Goal: Information Seeking & Learning: Learn about a topic

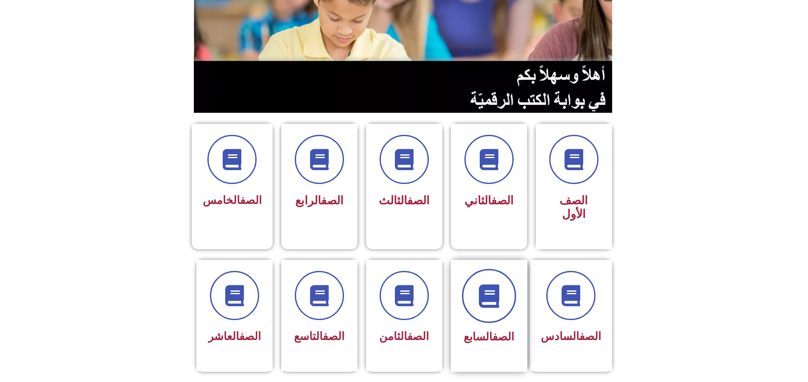
scroll to position [170, 0]
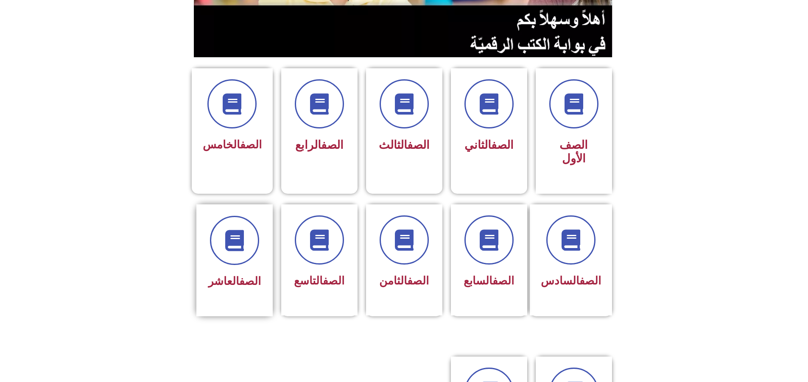
click at [271, 243] on div "الصف العاشر" at bounding box center [234, 260] width 76 height 112
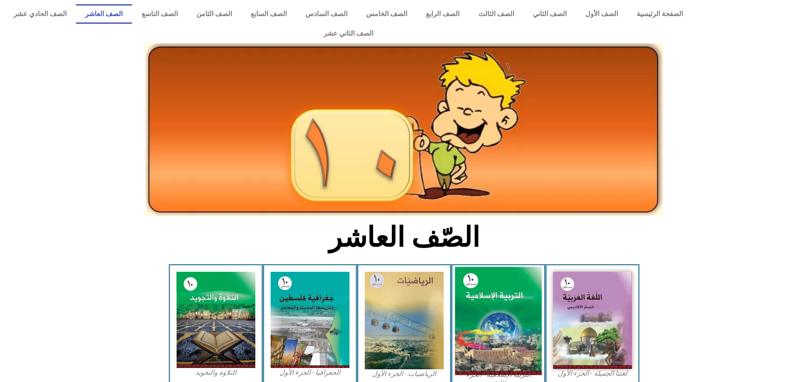
click at [474, 297] on img at bounding box center [498, 321] width 87 height 108
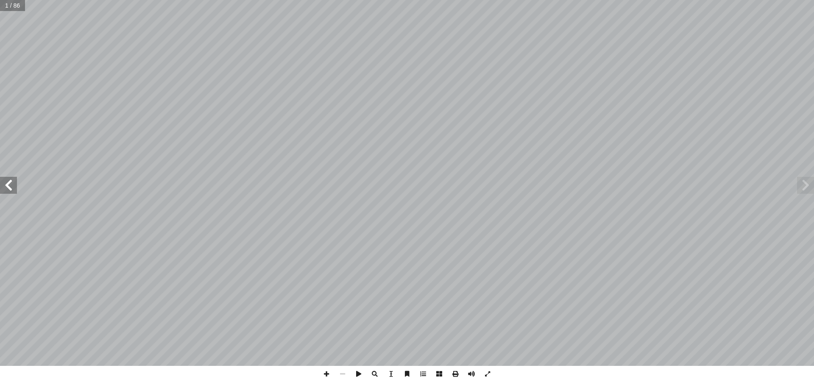
drag, startPoint x: 0, startPoint y: 186, endPoint x: 6, endPoint y: 179, distance: 9.0
click at [1, 185] on span at bounding box center [8, 185] width 17 height 17
click at [12, 189] on span at bounding box center [8, 185] width 17 height 17
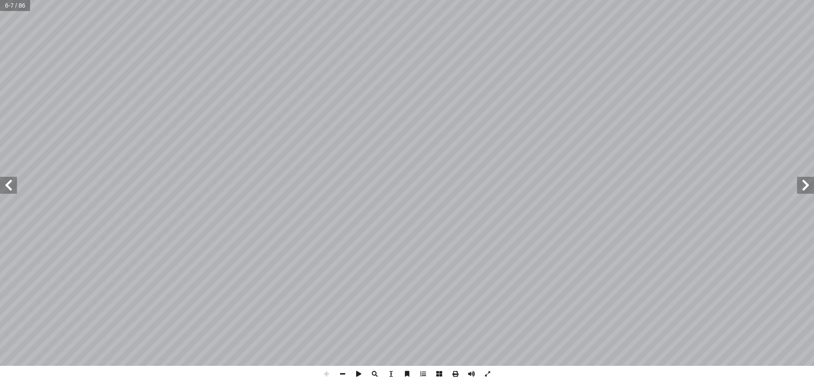
click at [11, 193] on span at bounding box center [8, 185] width 17 height 17
click at [345, 374] on span at bounding box center [343, 374] width 16 height 16
click at [11, 191] on span at bounding box center [8, 185] width 17 height 17
click at [6, 183] on span at bounding box center [8, 185] width 17 height 17
drag, startPoint x: 330, startPoint y: 372, endPoint x: 330, endPoint y: 368, distance: 4.3
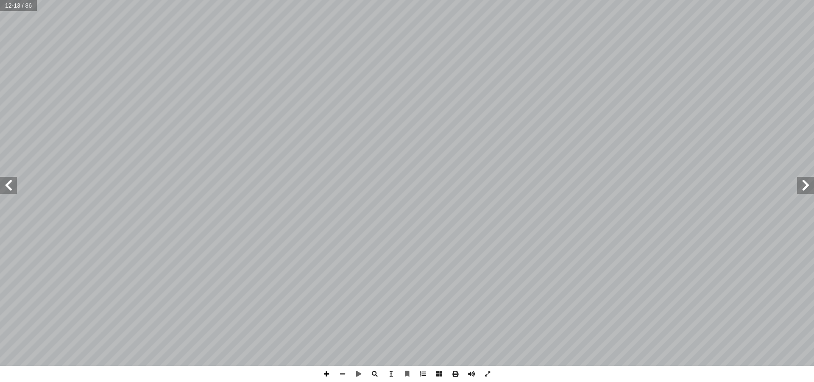
click at [330, 372] on span at bounding box center [326, 374] width 16 height 16
click at [16, 181] on span at bounding box center [8, 185] width 17 height 17
click at [404, 373] on span at bounding box center [407, 374] width 16 height 16
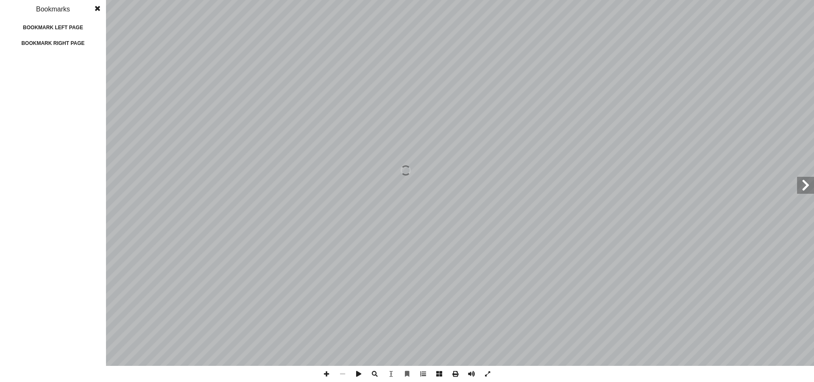
click at [98, 9] on span at bounding box center [97, 8] width 15 height 17
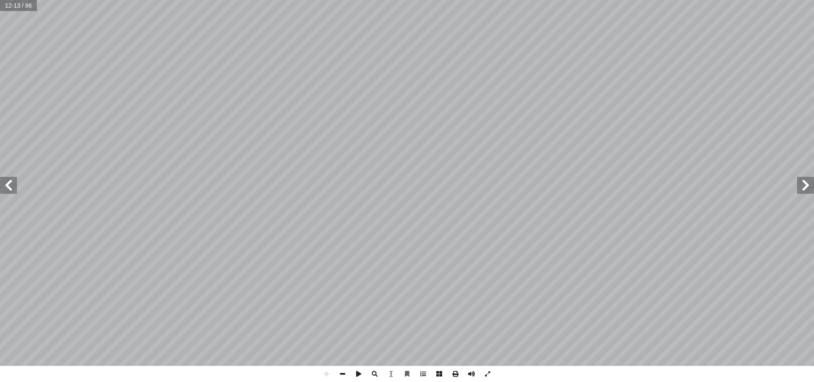
click at [341, 374] on span at bounding box center [343, 374] width 16 height 16
click at [321, 376] on span at bounding box center [326, 374] width 16 height 16
drag, startPoint x: 5, startPoint y: 191, endPoint x: 10, endPoint y: 190, distance: 5.2
click at [6, 191] on span at bounding box center [8, 185] width 17 height 17
click at [327, 374] on span at bounding box center [326, 374] width 16 height 16
